Goal: Find specific page/section: Find specific page/section

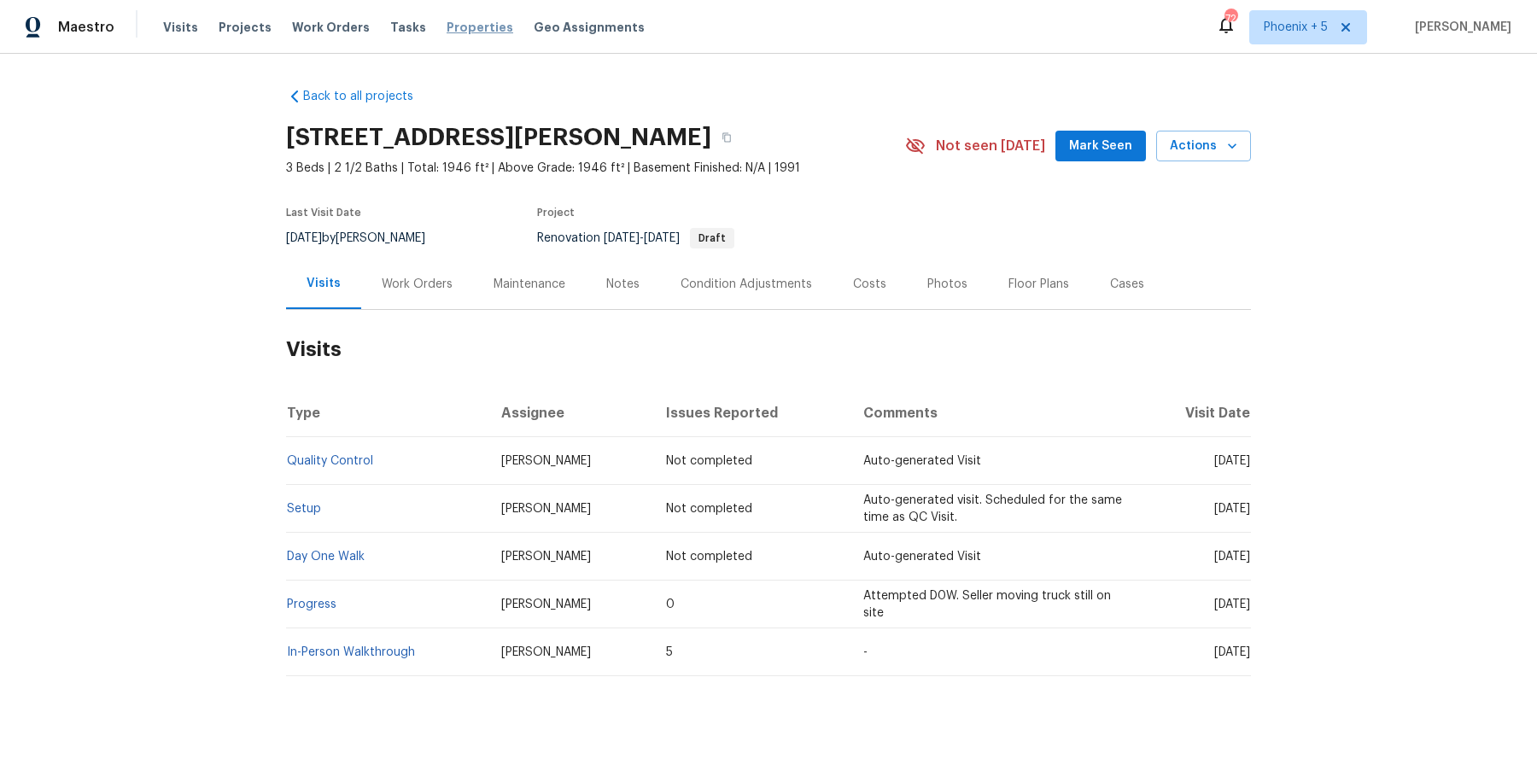
click at [447, 29] on span "Properties" at bounding box center [480, 27] width 67 height 17
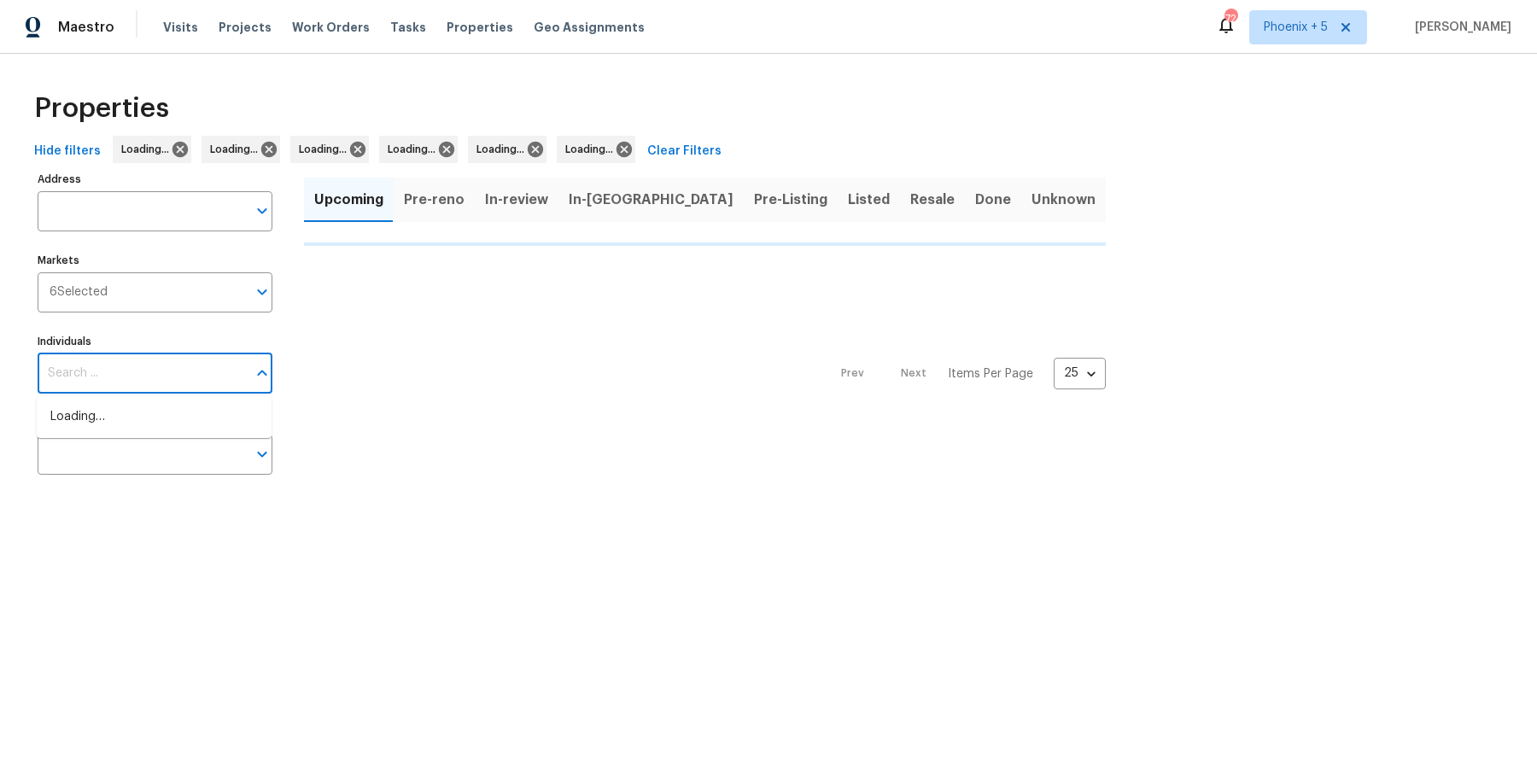
click at [174, 383] on input "Individuals" at bounding box center [142, 374] width 209 height 40
type input "[PERSON_NAME]"
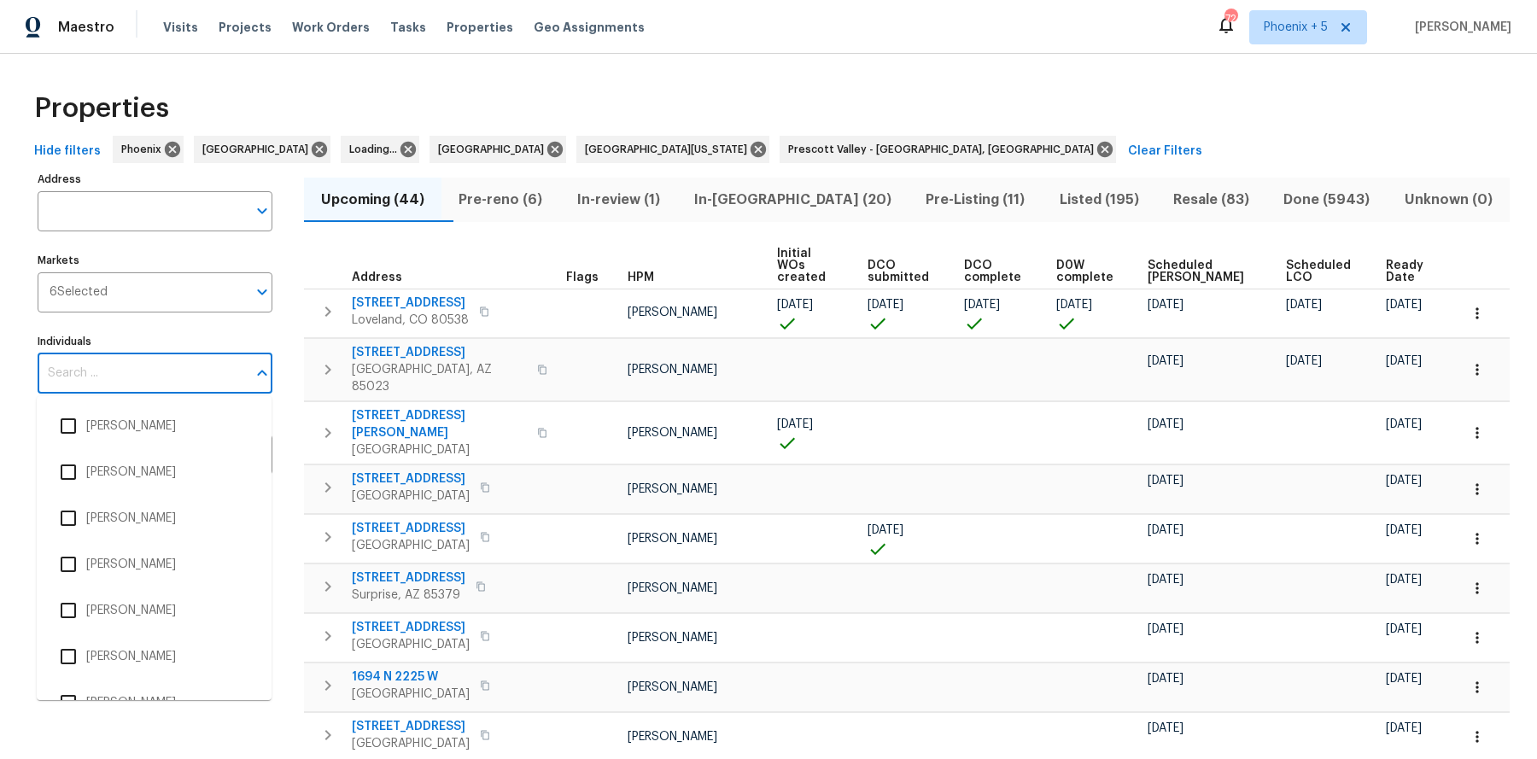
click at [128, 377] on input "Individuals" at bounding box center [142, 374] width 209 height 40
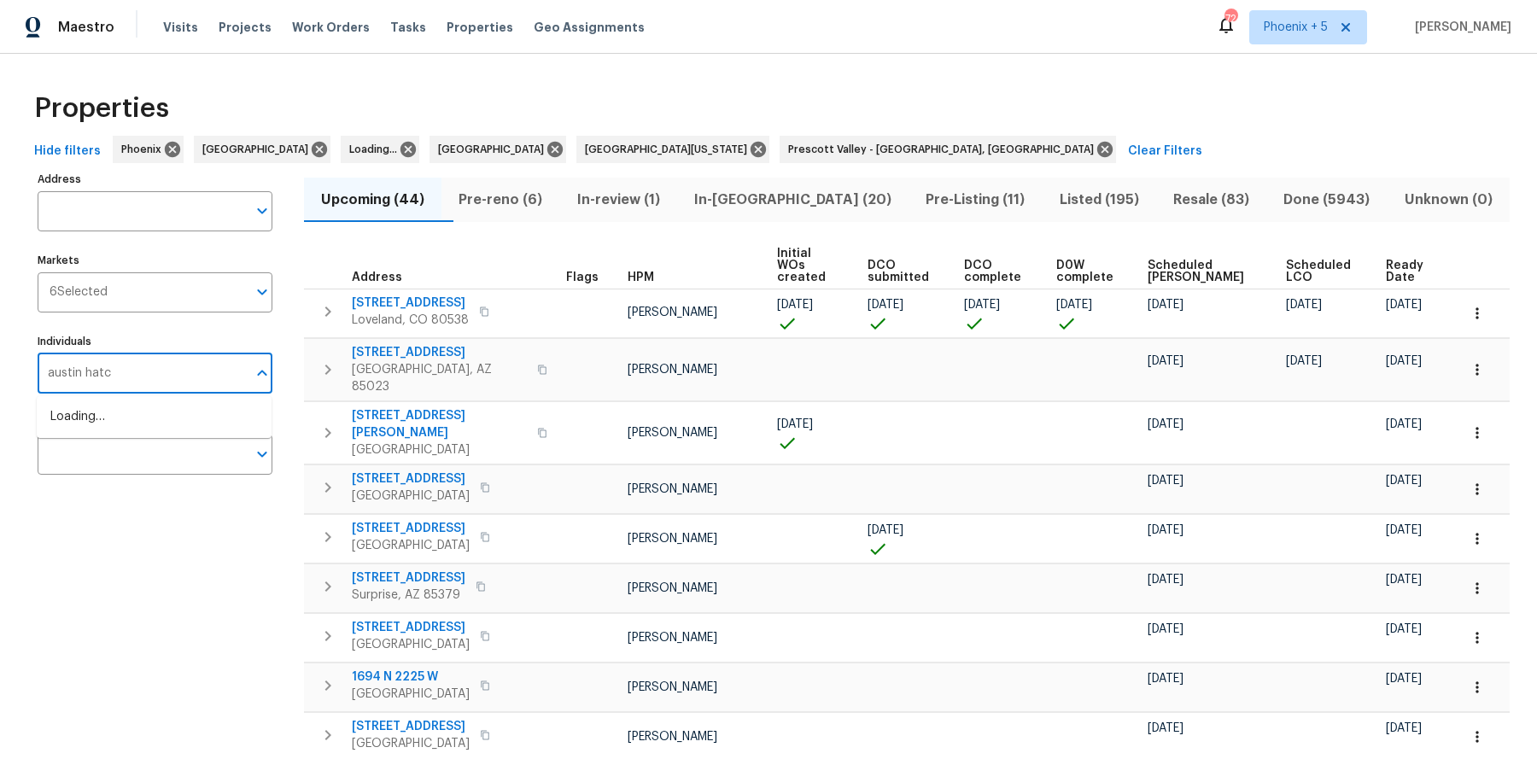
type input "[PERSON_NAME]"
click at [118, 421] on li "[PERSON_NAME]" at bounding box center [153, 426] width 207 height 36
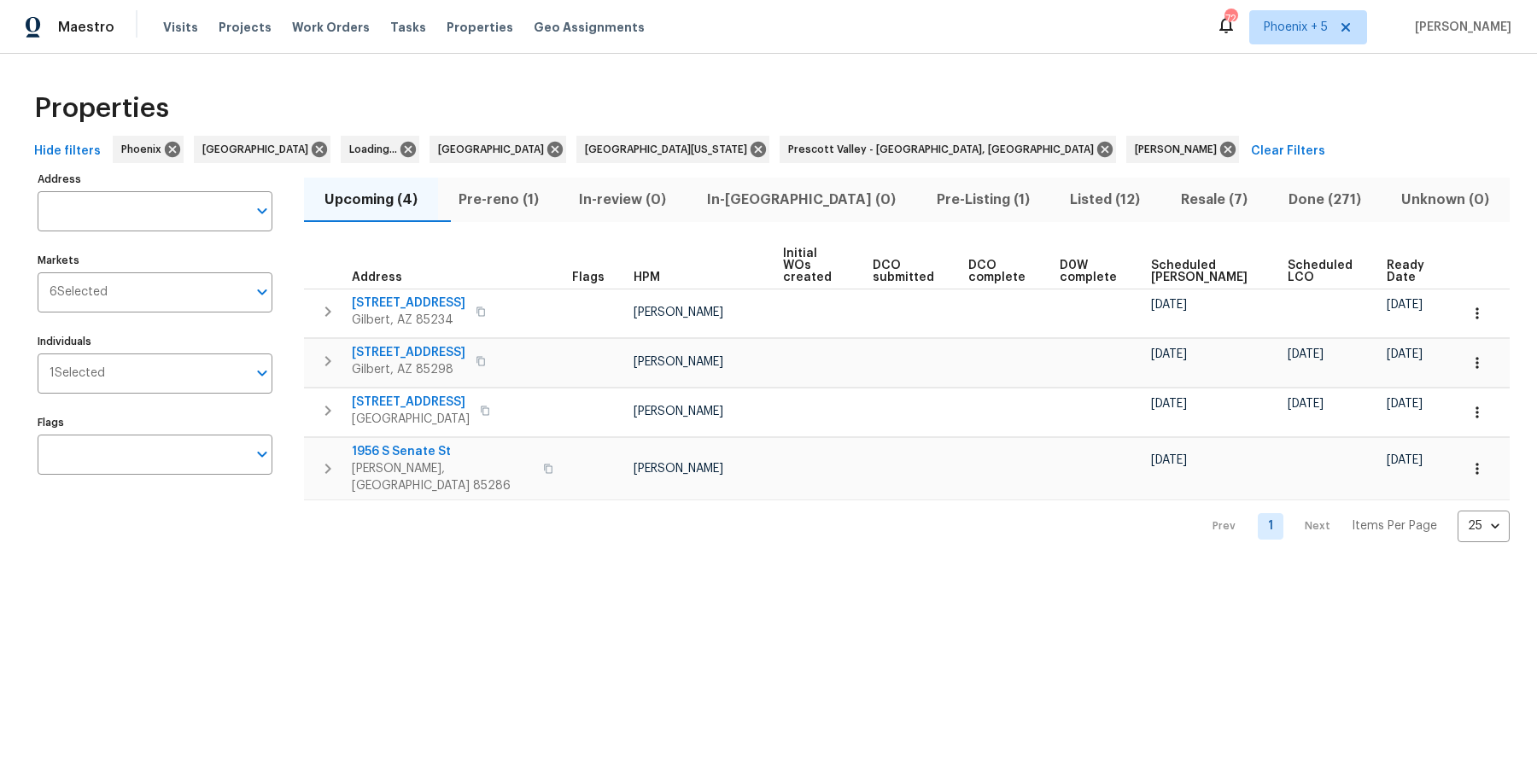
click at [938, 202] on span "Pre-Listing (1)" at bounding box center [983, 200] width 114 height 24
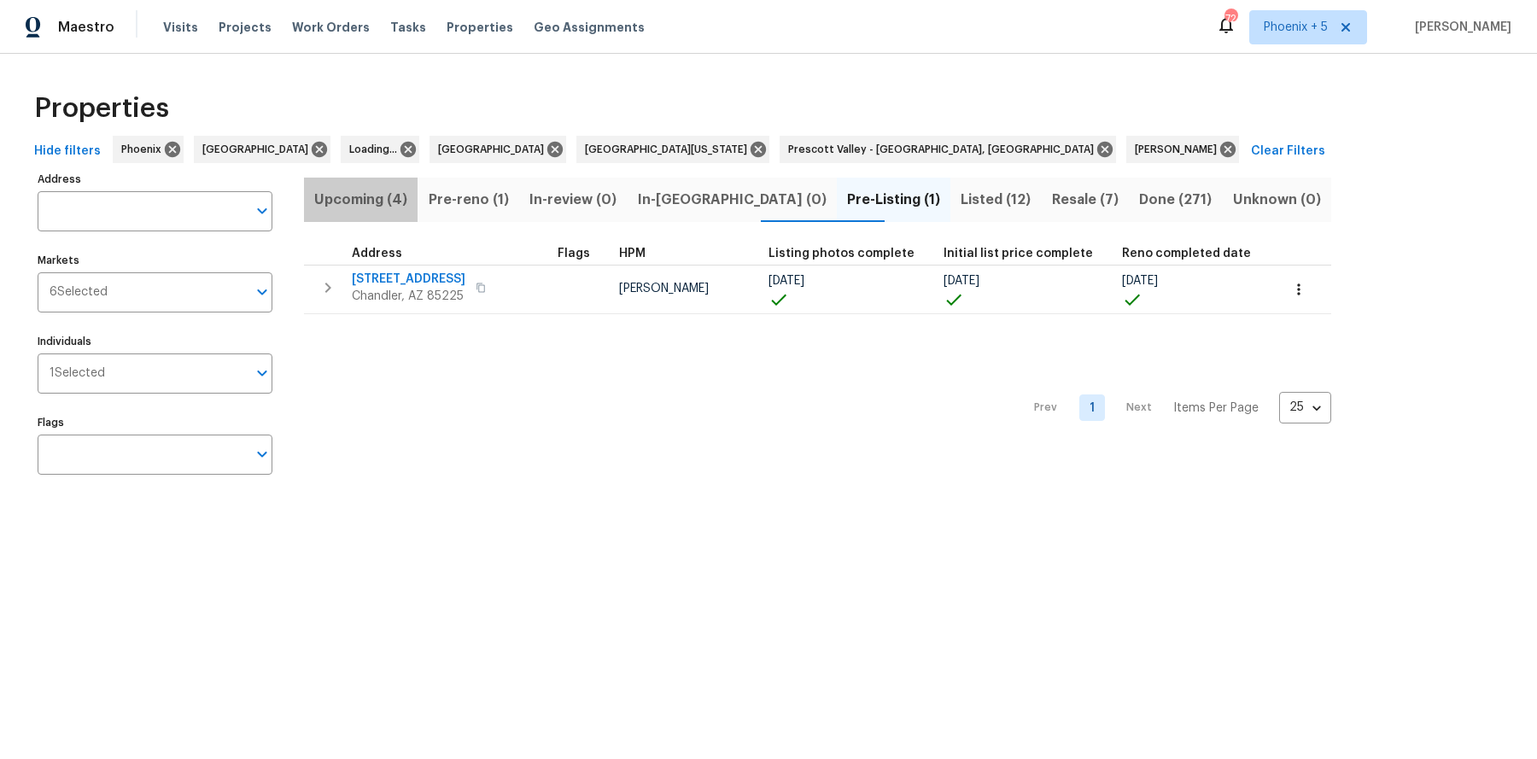
click at [400, 196] on span "Upcoming (4)" at bounding box center [360, 200] width 93 height 24
